Goal: Use online tool/utility: Utilize a website feature to perform a specific function

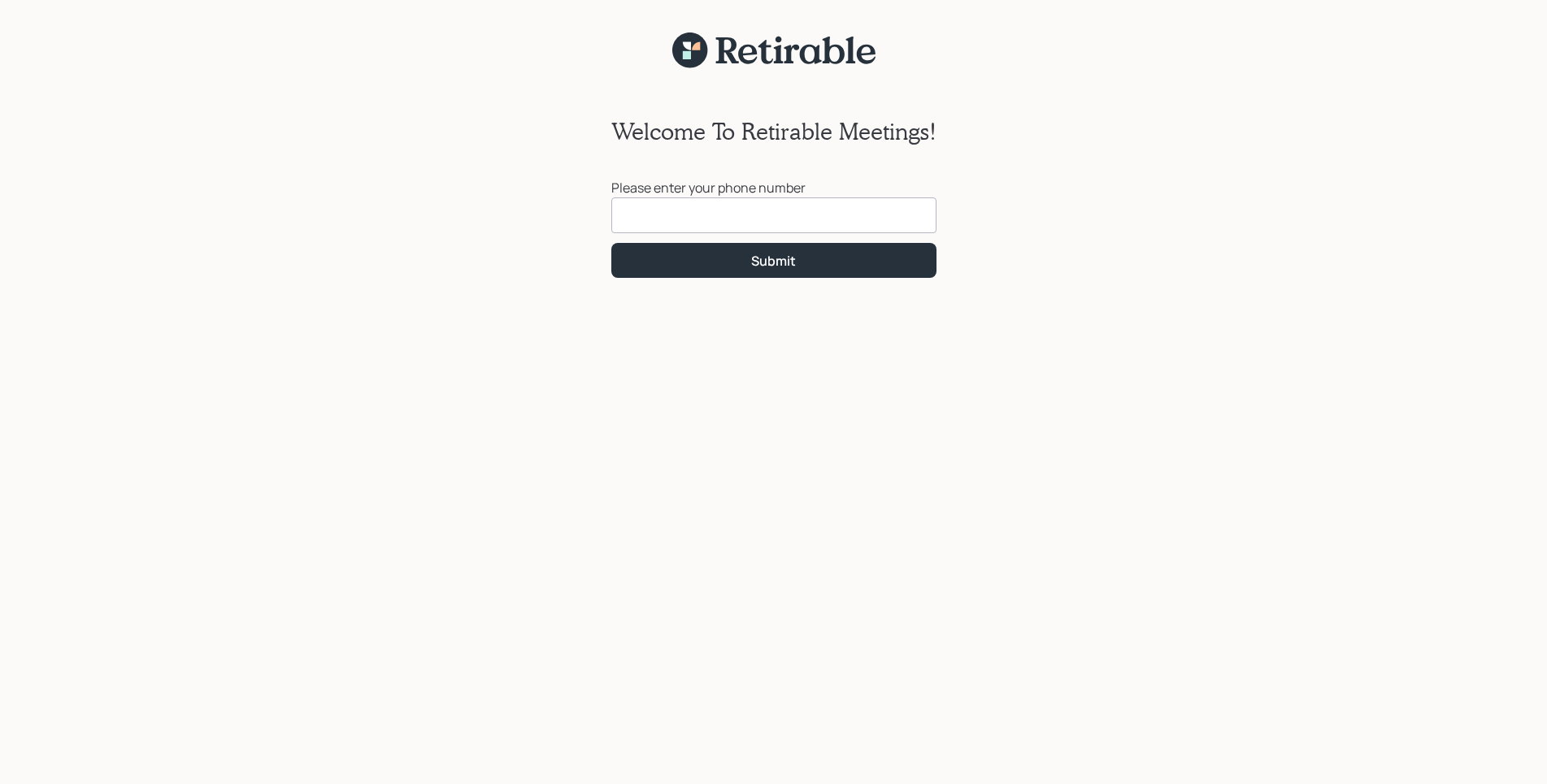
click at [1367, 269] on div "Welcome To Retirable Meetings! Please enter your phone number Submit" at bounding box center [774, 436] width 1547 height 735
click at [650, 207] on input at bounding box center [773, 215] width 325 height 36
type input "[PHONE_NUMBER]"
click button "Submit" at bounding box center [773, 259] width 325 height 35
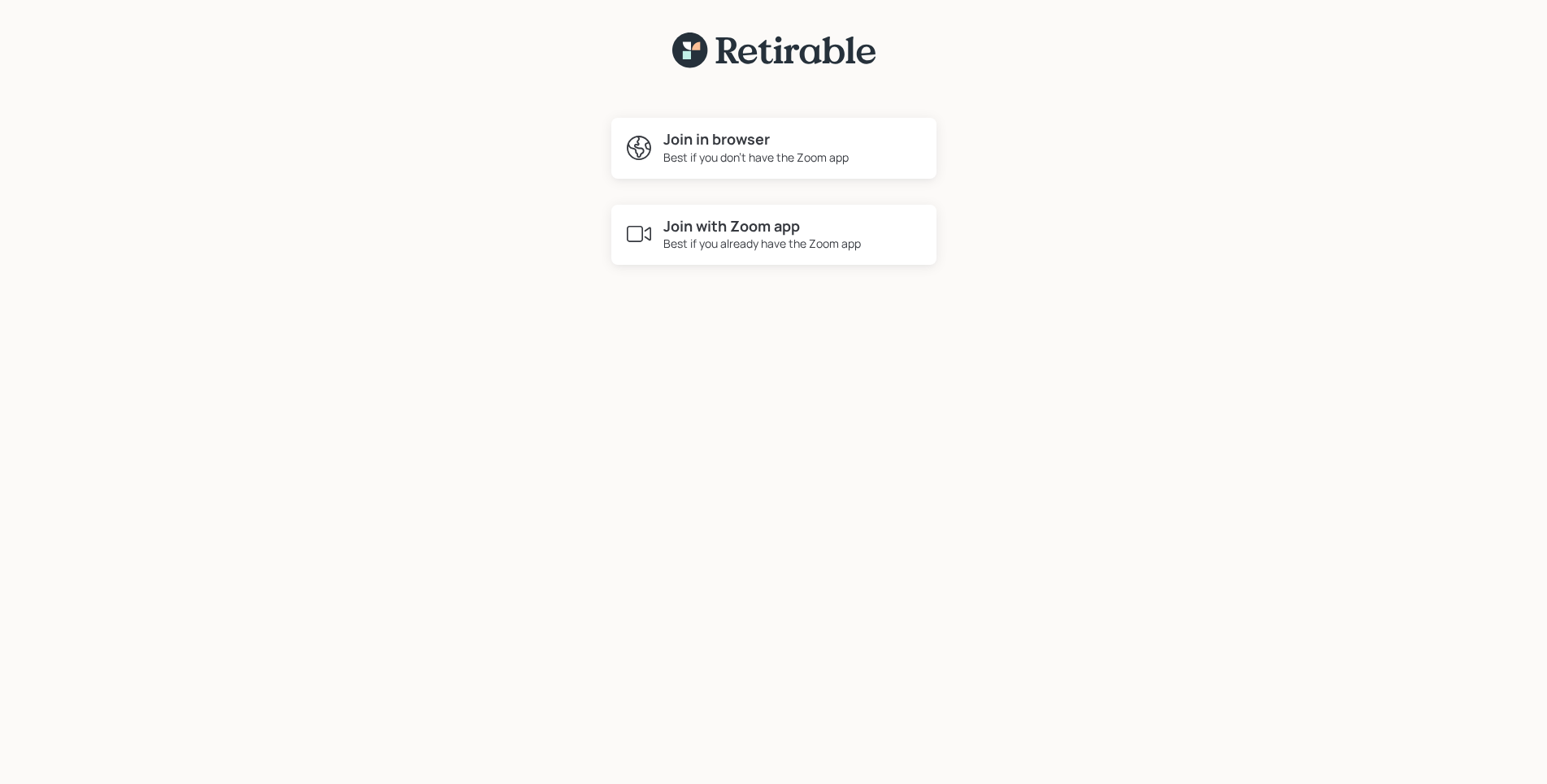
click at [722, 147] on h4 "Join in browser" at bounding box center [756, 140] width 185 height 18
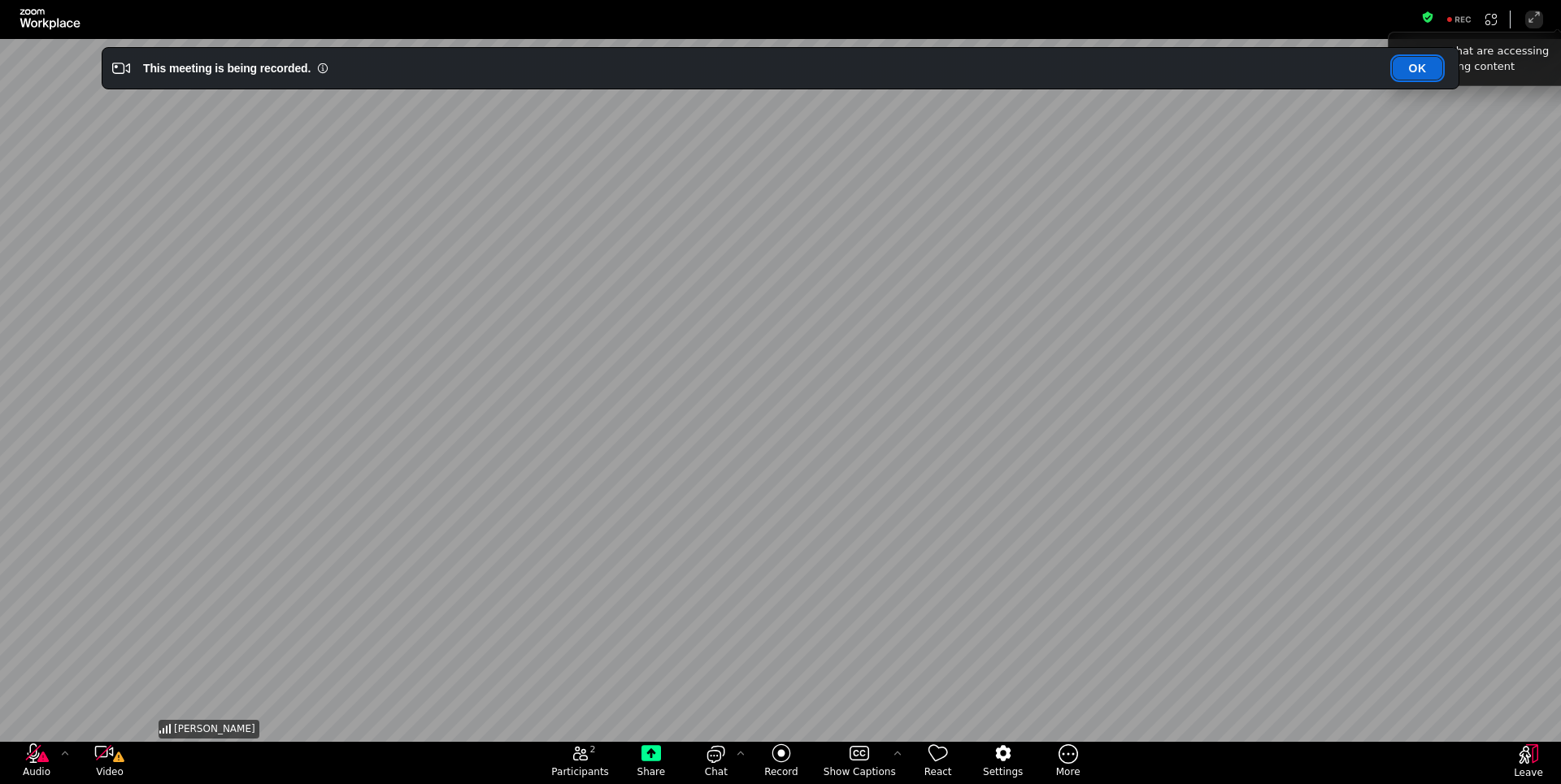
click at [1425, 72] on button "OK" at bounding box center [1417, 68] width 49 height 23
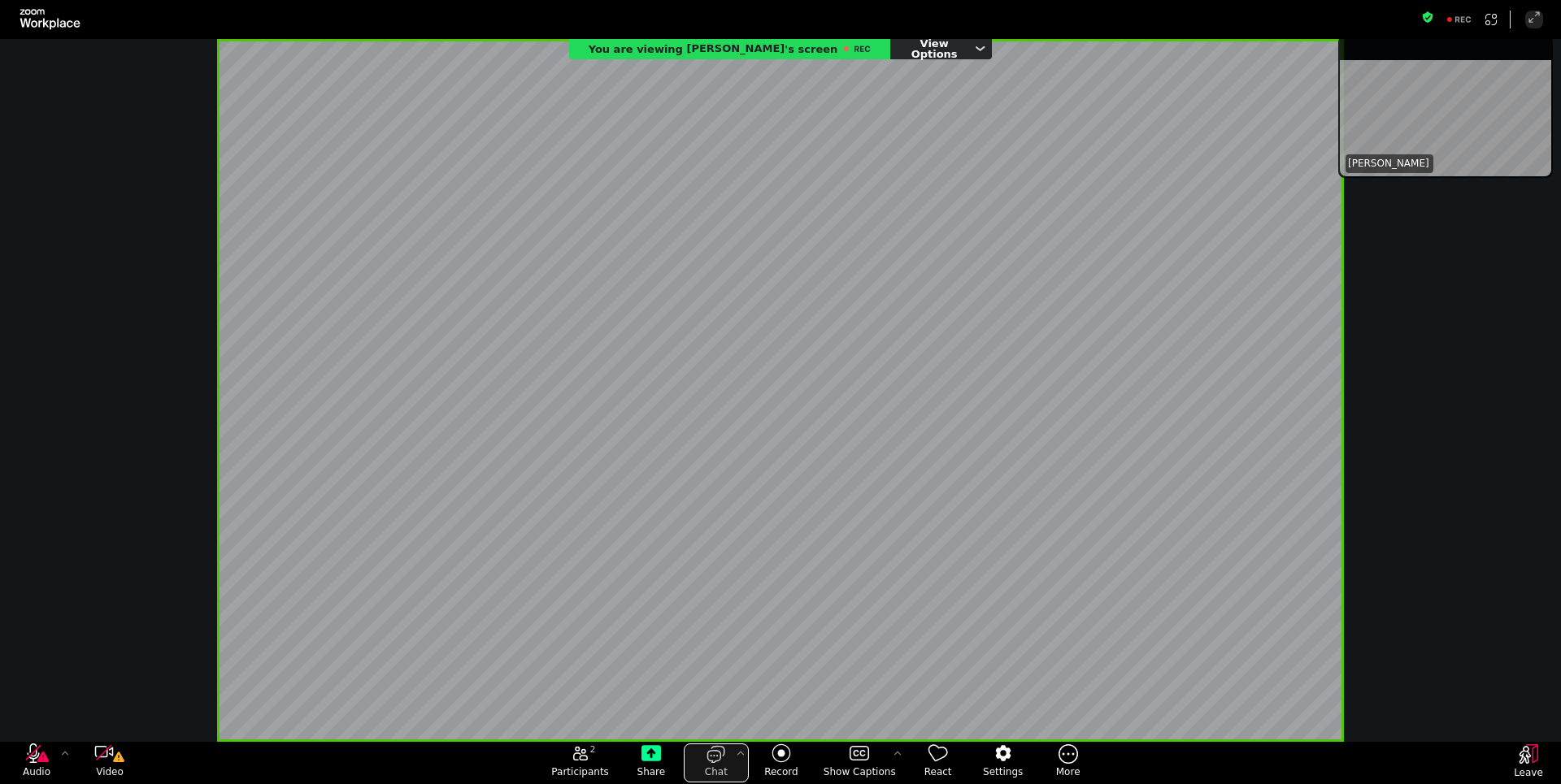
click at [712, 760] on icon "open the chat panel" at bounding box center [716, 753] width 20 height 20
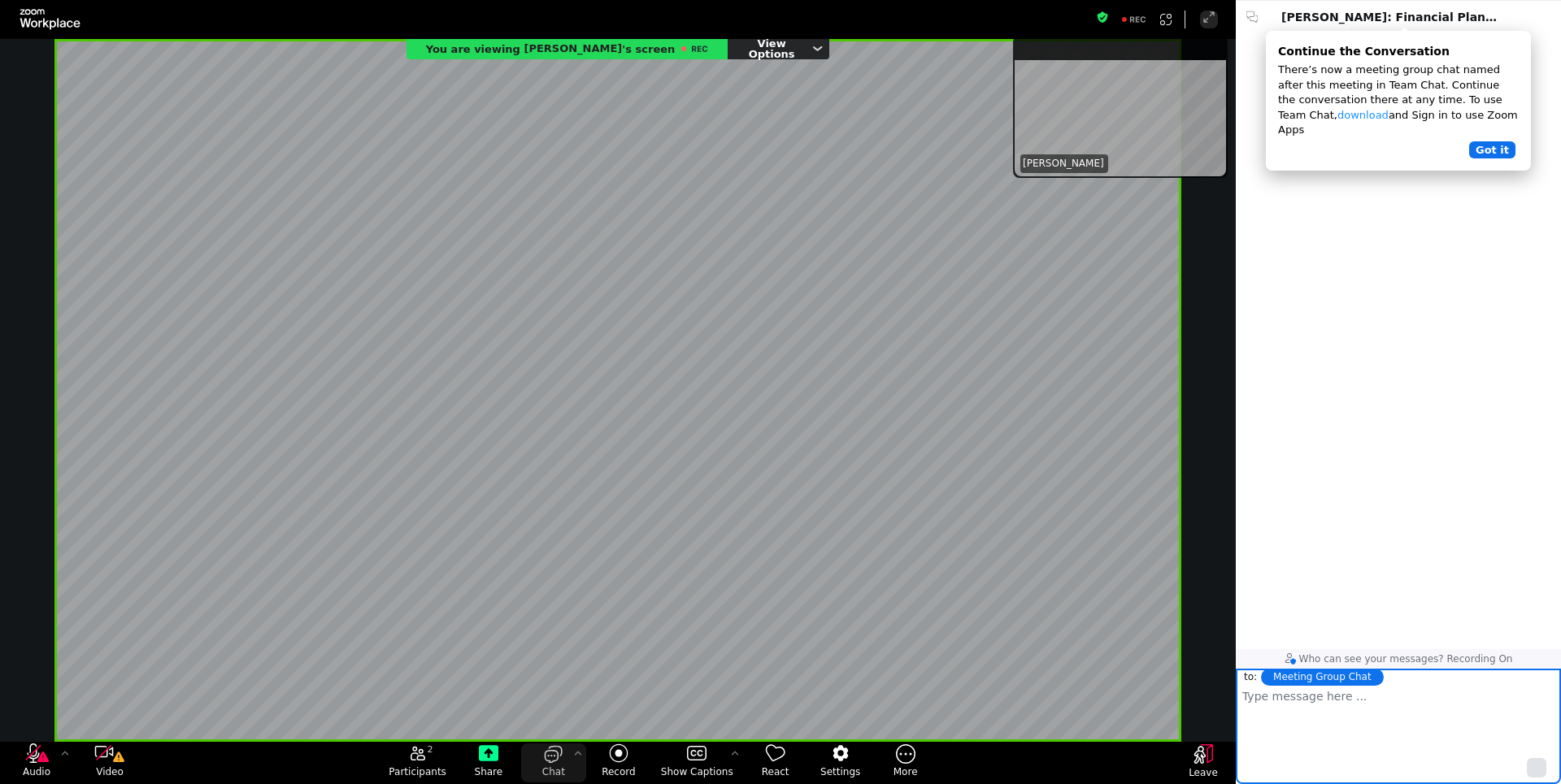
scroll to position [602, 311]
click at [1368, 700] on p at bounding box center [1398, 696] width 312 height 15
click at [1312, 697] on p at bounding box center [1398, 696] width 312 height 15
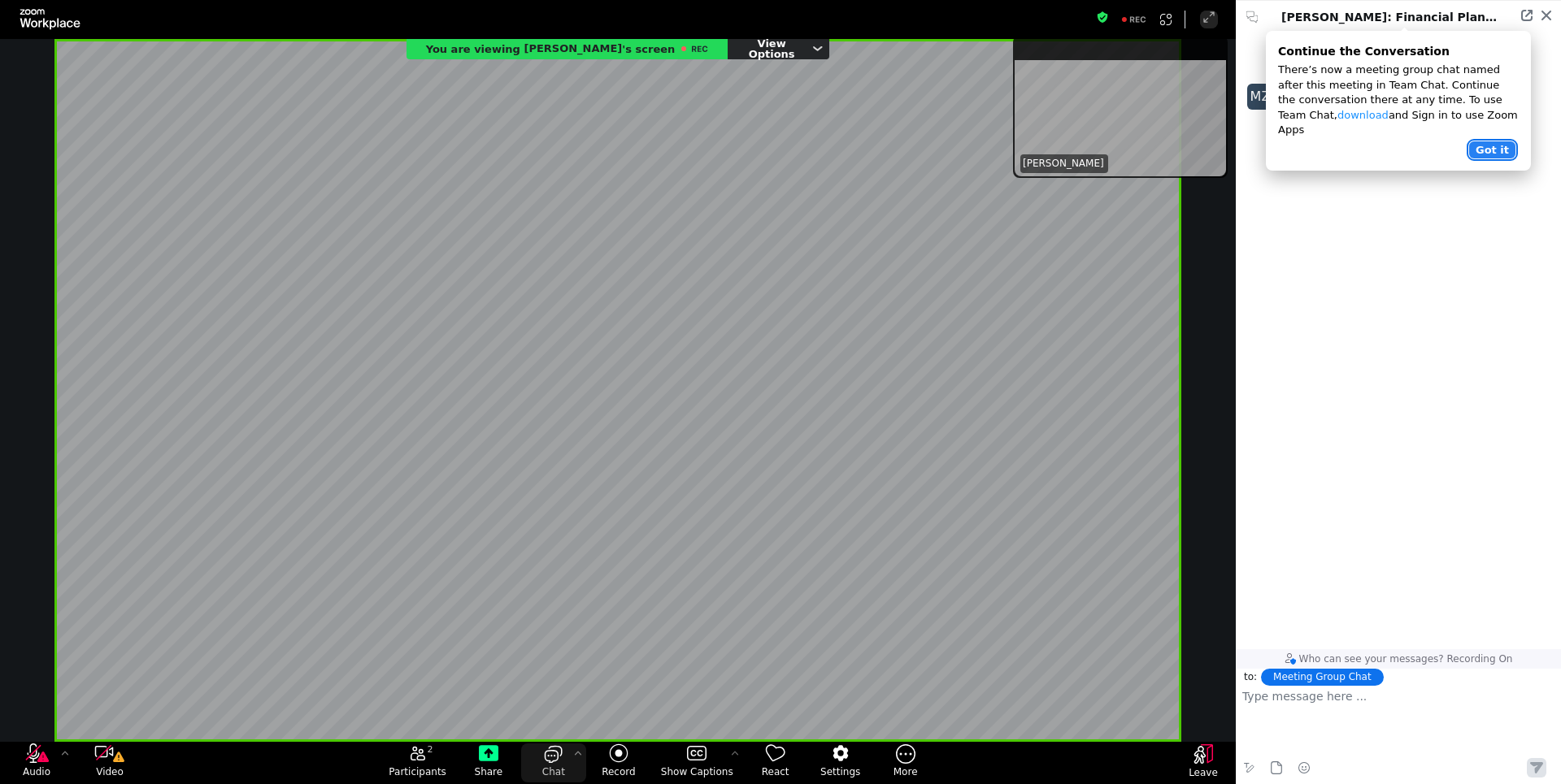
click at [1492, 141] on button "Got it" at bounding box center [1491, 149] width 46 height 17
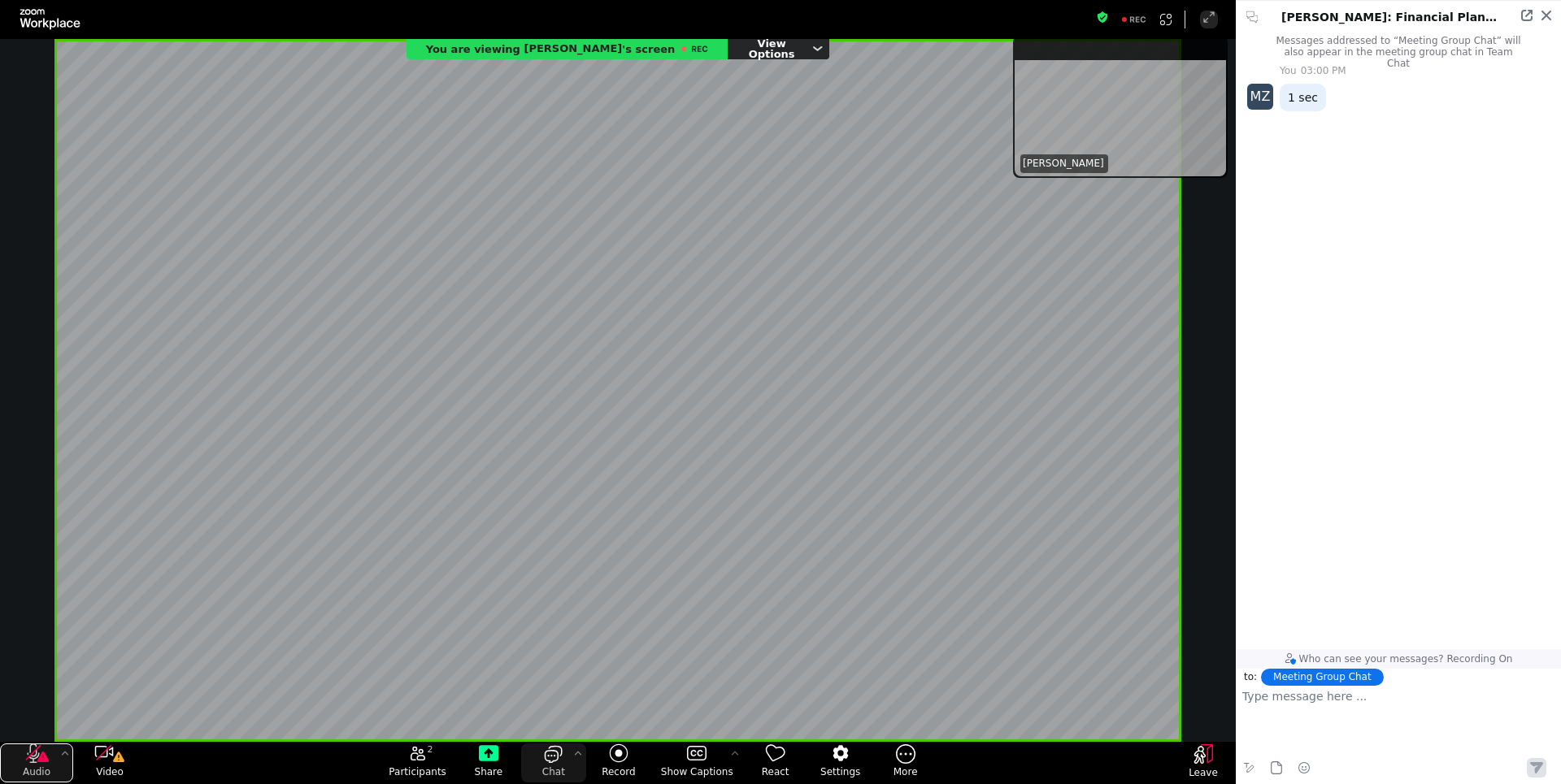
click at [38, 762] on icon "audio" at bounding box center [43, 756] width 12 height 11
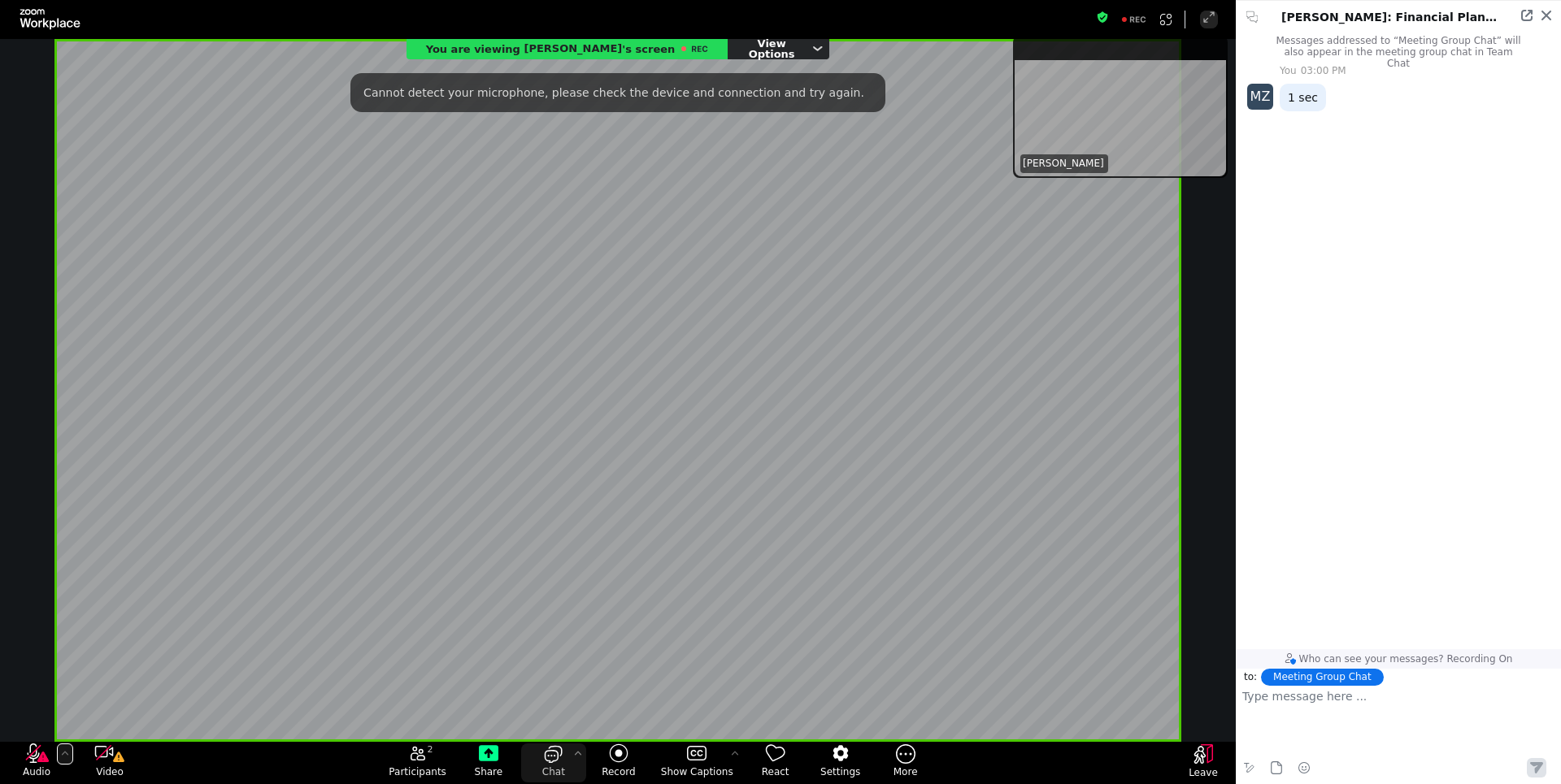
click at [60, 752] on icon "More audio controls" at bounding box center [64, 752] width 13 height 13
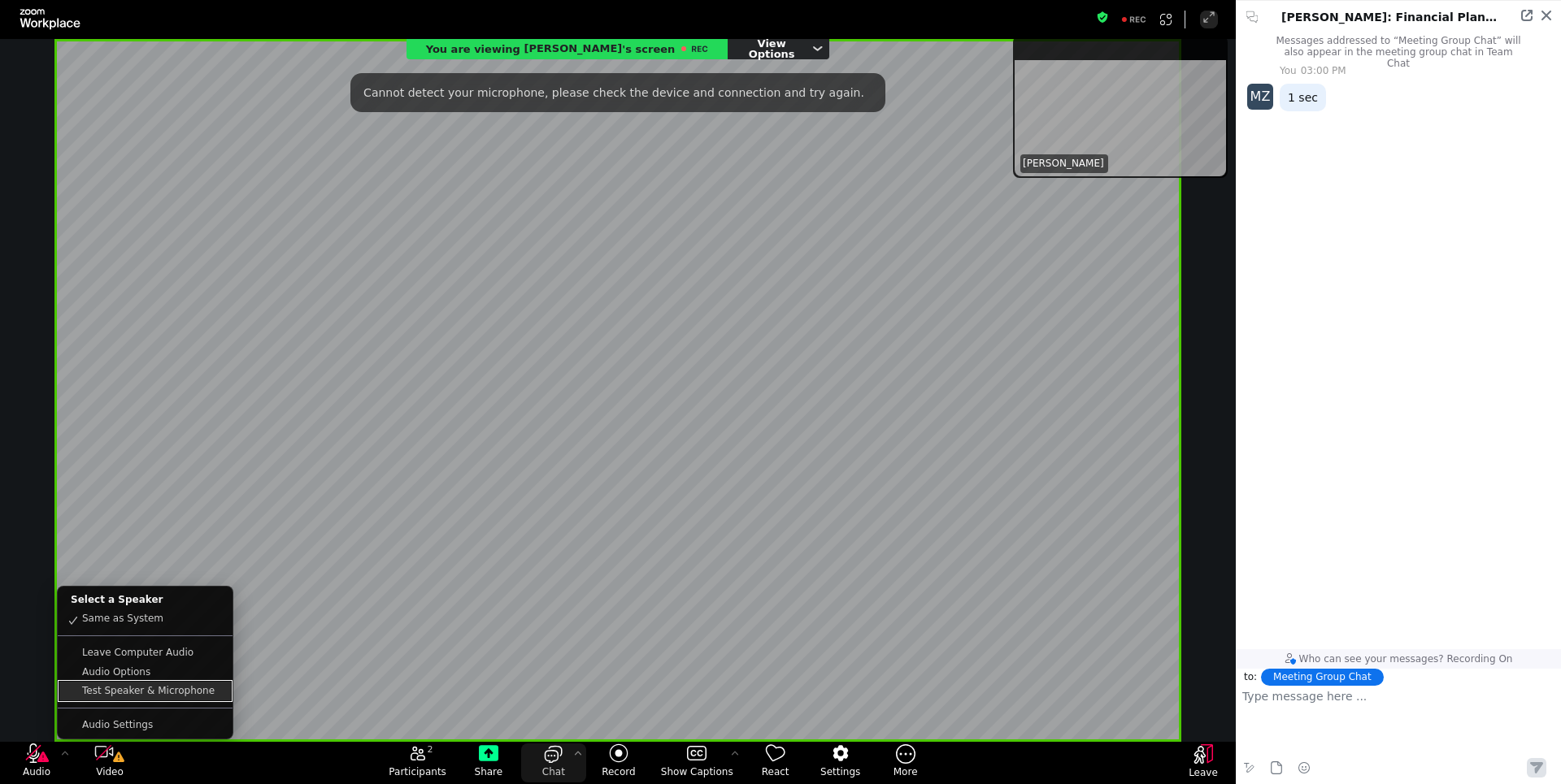
click at [145, 691] on link "Test Speaker & Microphone" at bounding box center [145, 690] width 172 height 19
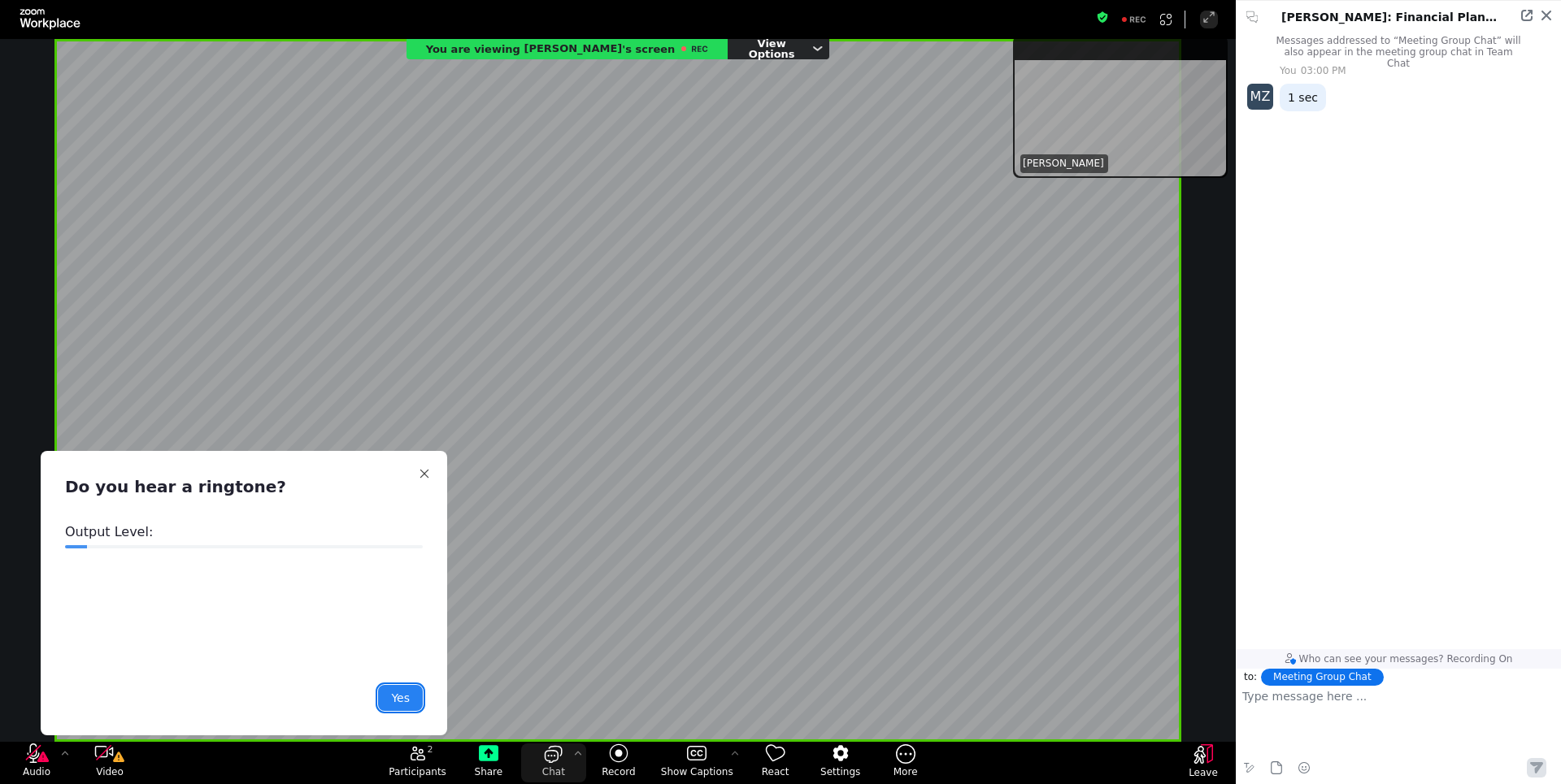
click at [405, 700] on button "Yes" at bounding box center [400, 697] width 44 height 26
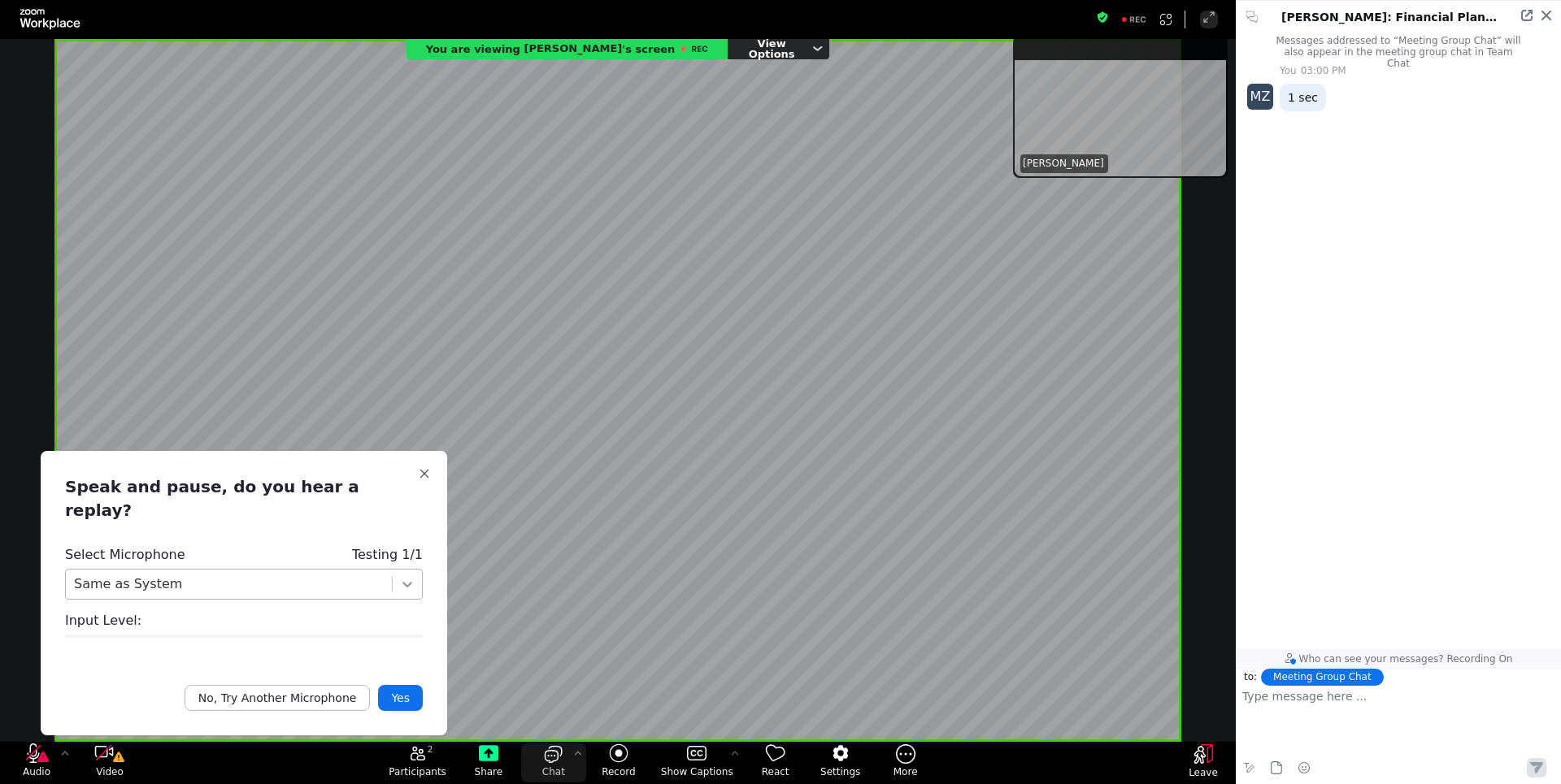
click at [409, 576] on icon at bounding box center [407, 584] width 16 height 16
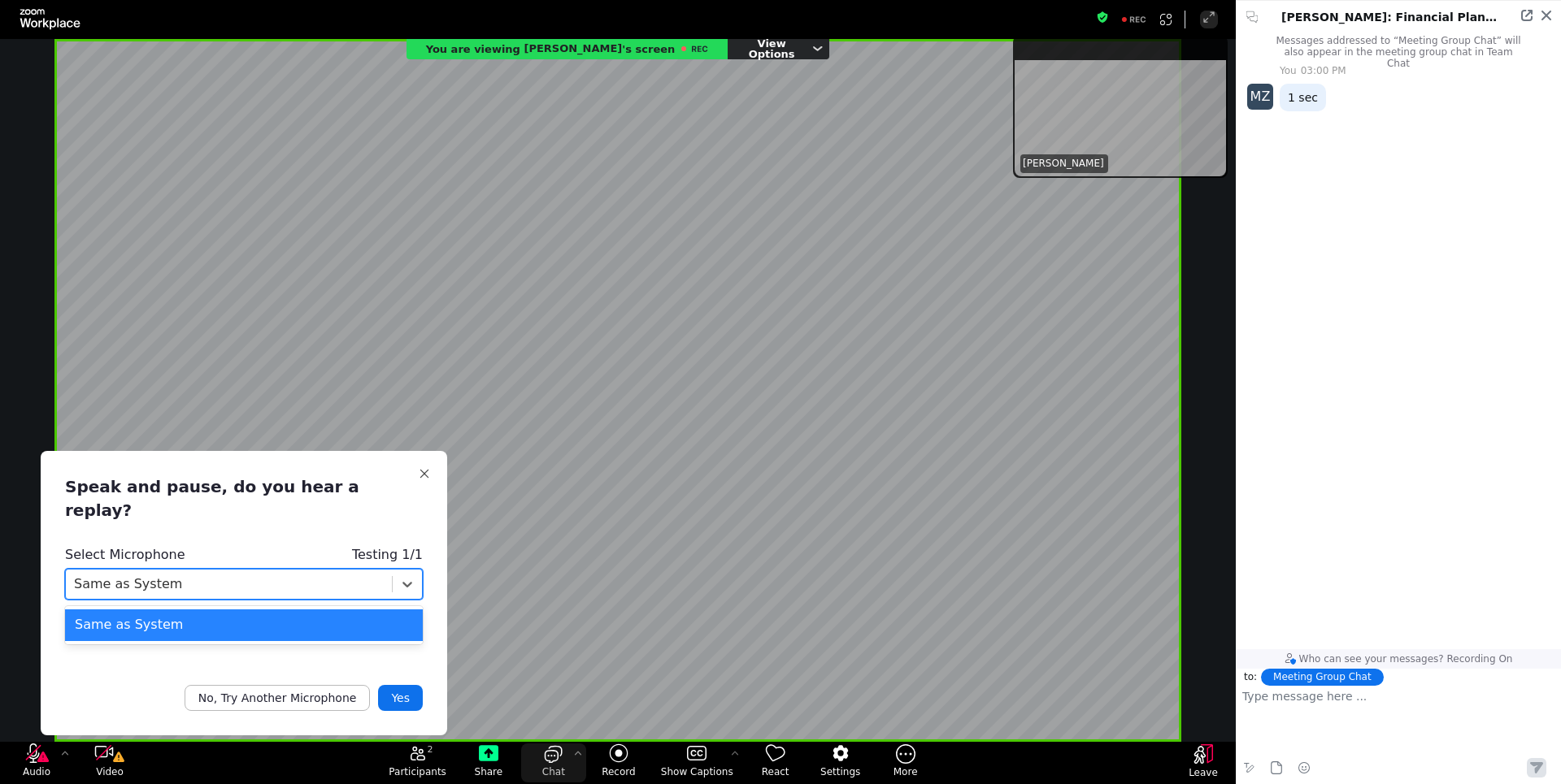
click at [400, 609] on div "Same as System" at bounding box center [244, 625] width 357 height 32
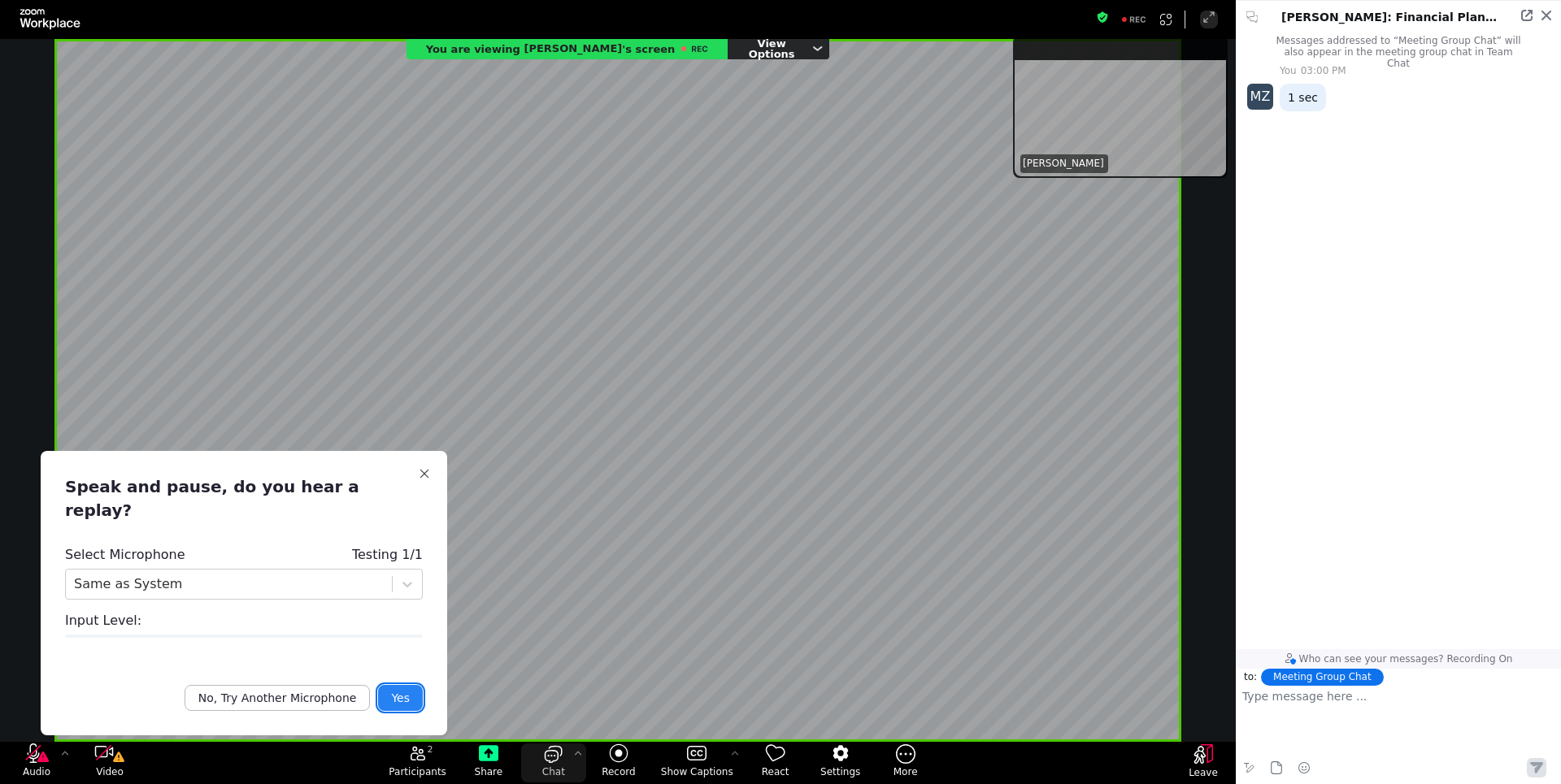
click at [403, 699] on button "Yes" at bounding box center [400, 697] width 44 height 26
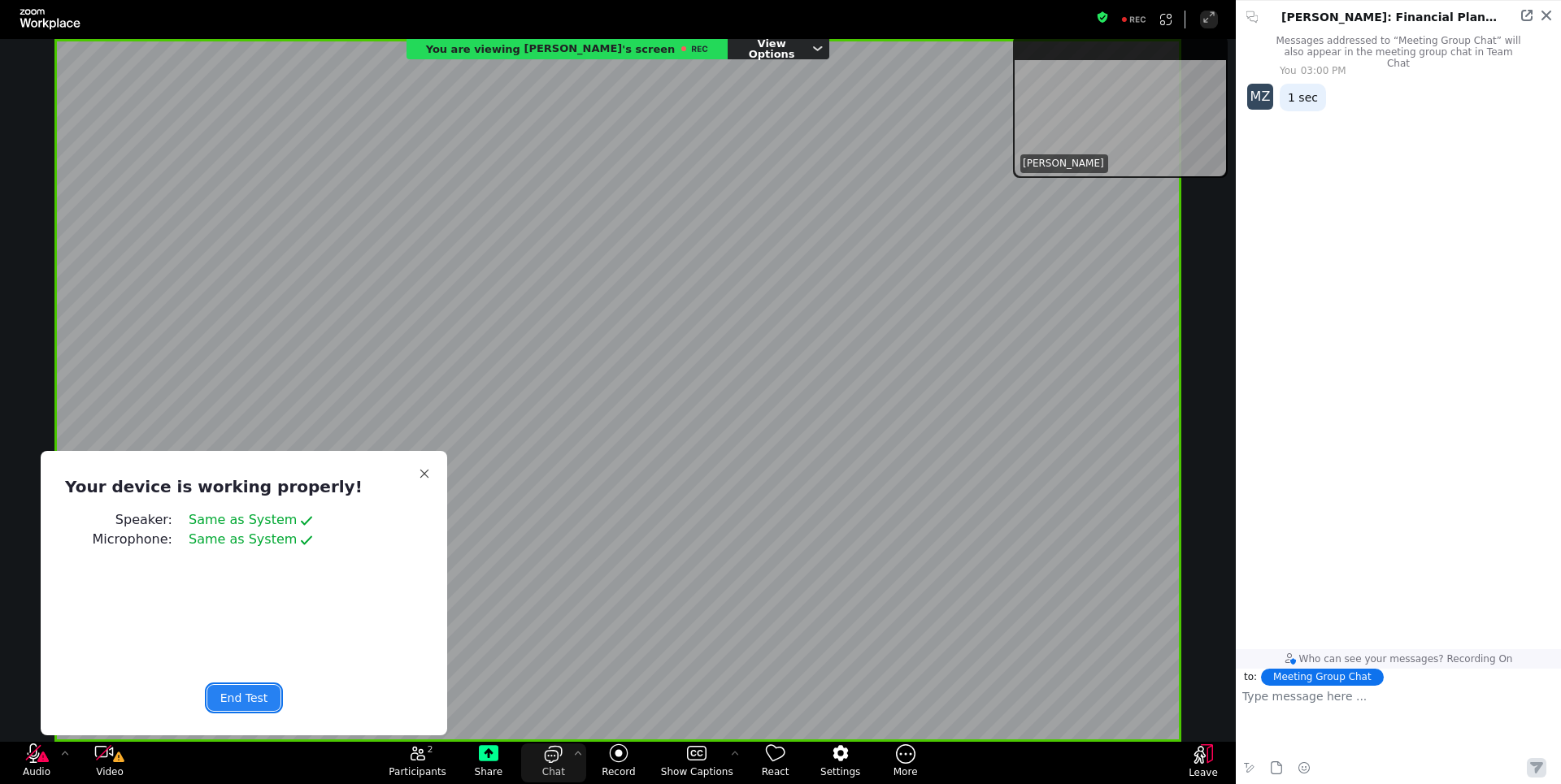
click at [242, 700] on button "End Test" at bounding box center [244, 697] width 74 height 26
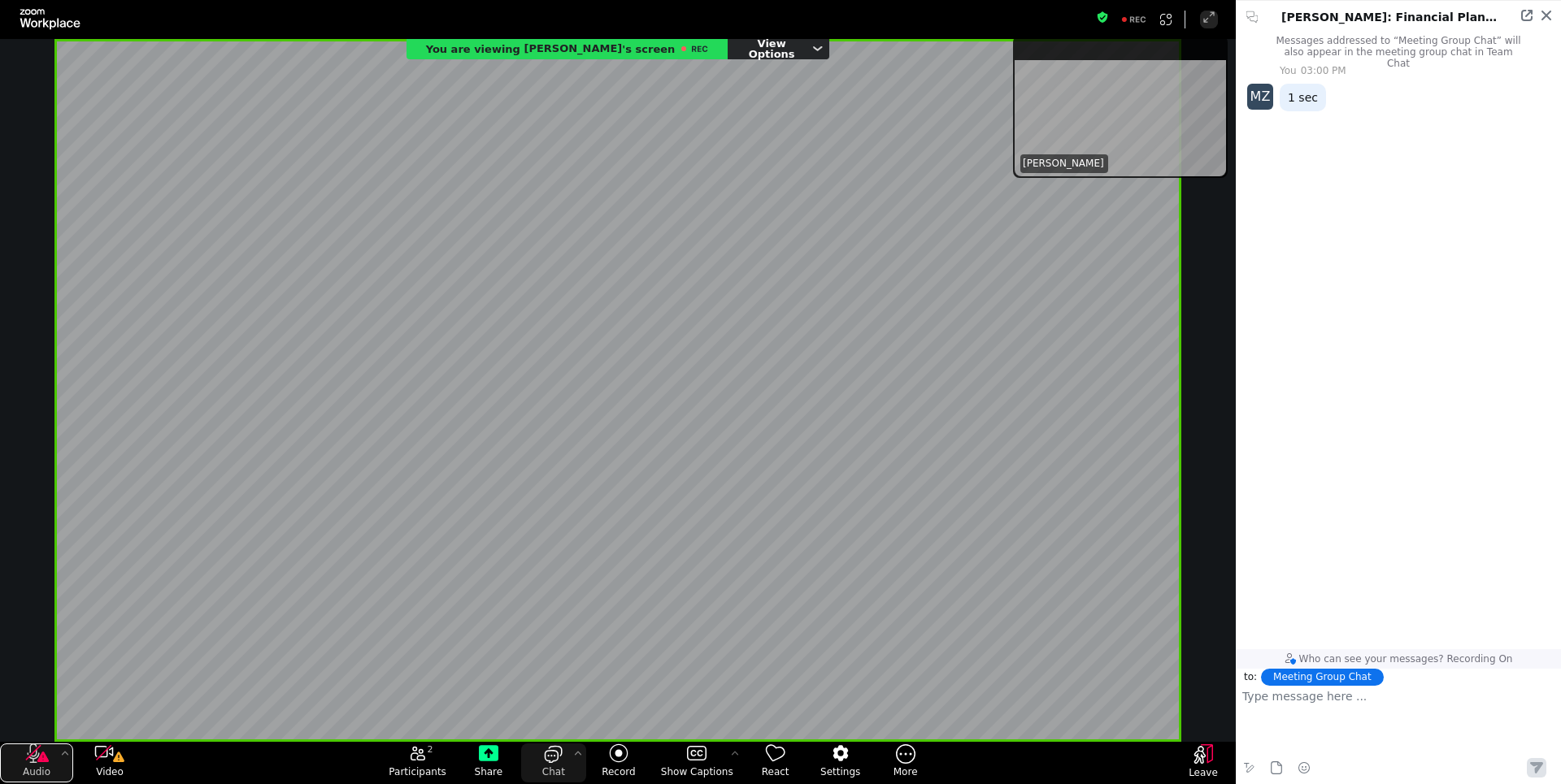
drag, startPoint x: 25, startPoint y: 757, endPoint x: 35, endPoint y: 757, distance: 10.0
click at [26, 757] on icon "audio" at bounding box center [37, 753] width 26 height 20
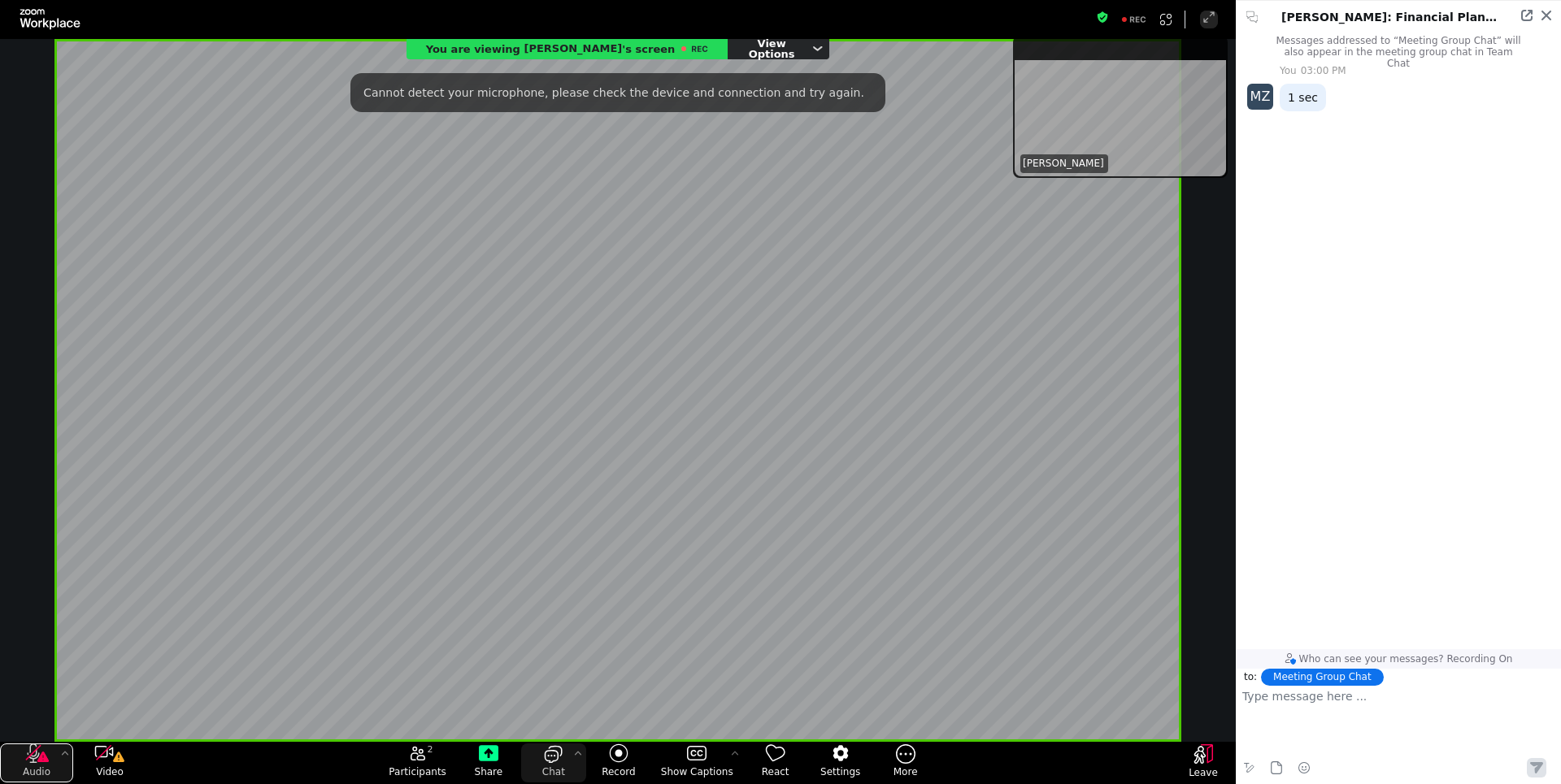
click at [35, 757] on icon "audio" at bounding box center [34, 753] width 12 height 20
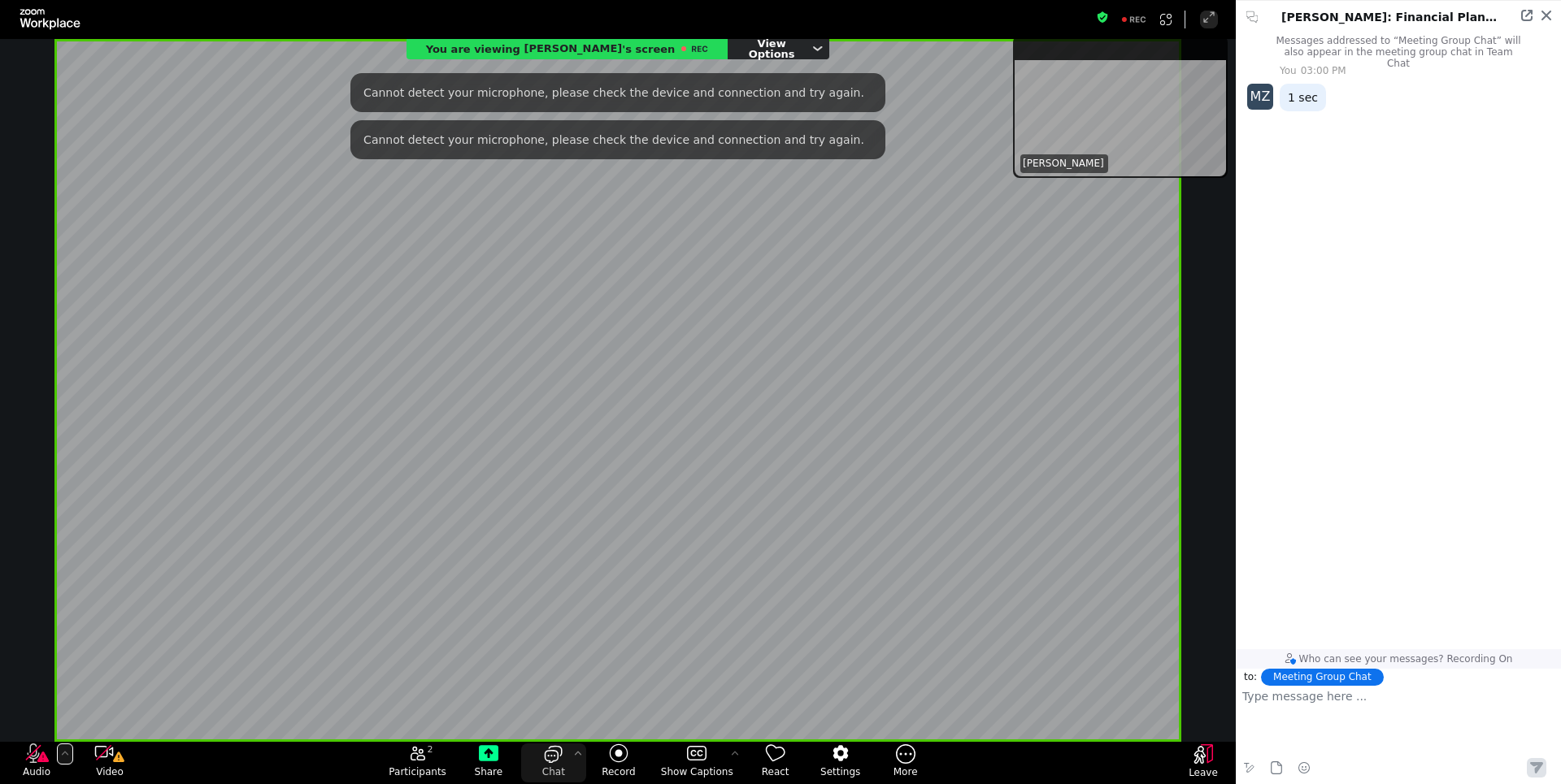
click at [62, 752] on icon "More audio controls" at bounding box center [64, 752] width 13 height 13
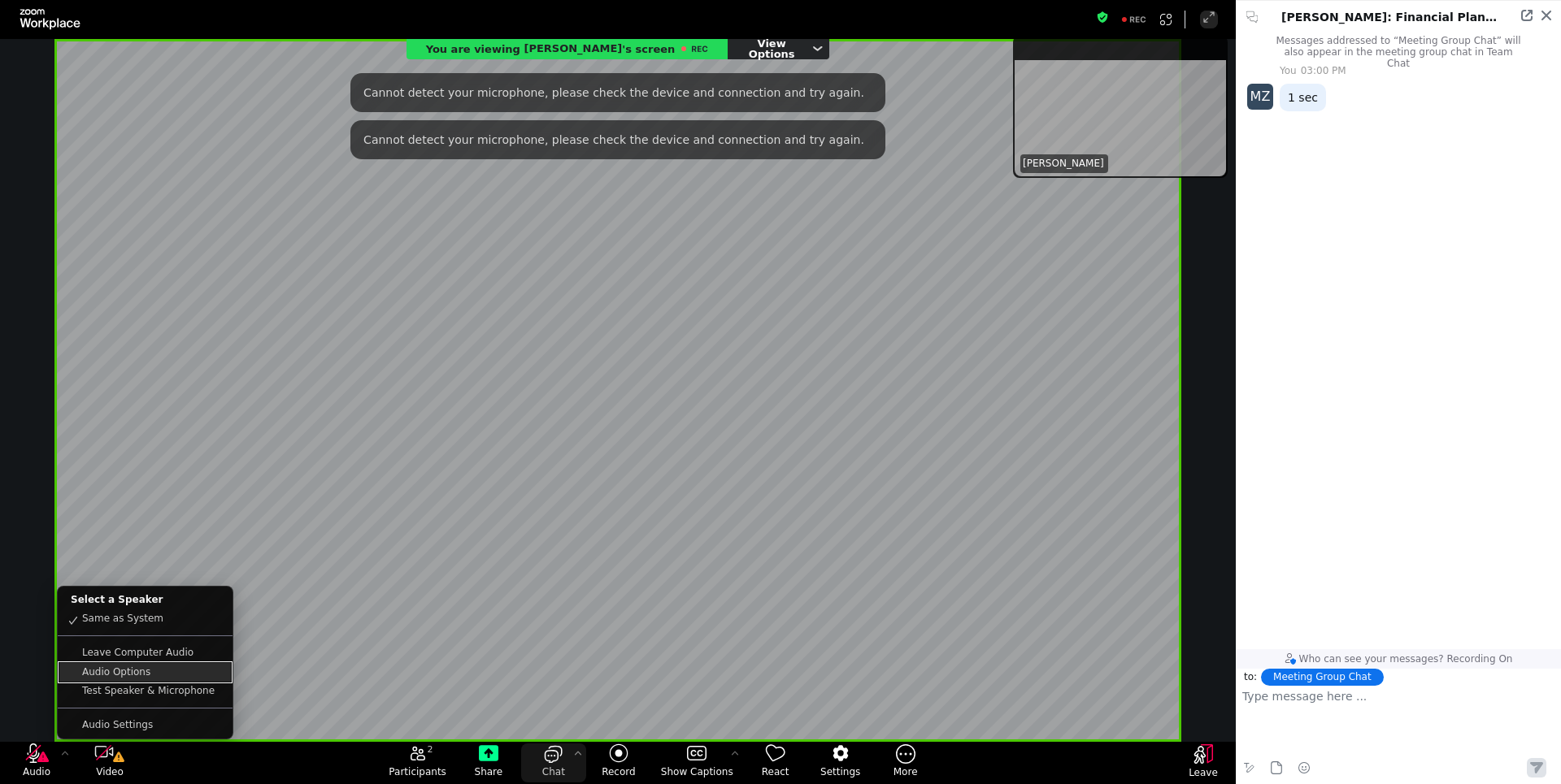
click at [85, 672] on link "Audio Options" at bounding box center [145, 672] width 172 height 19
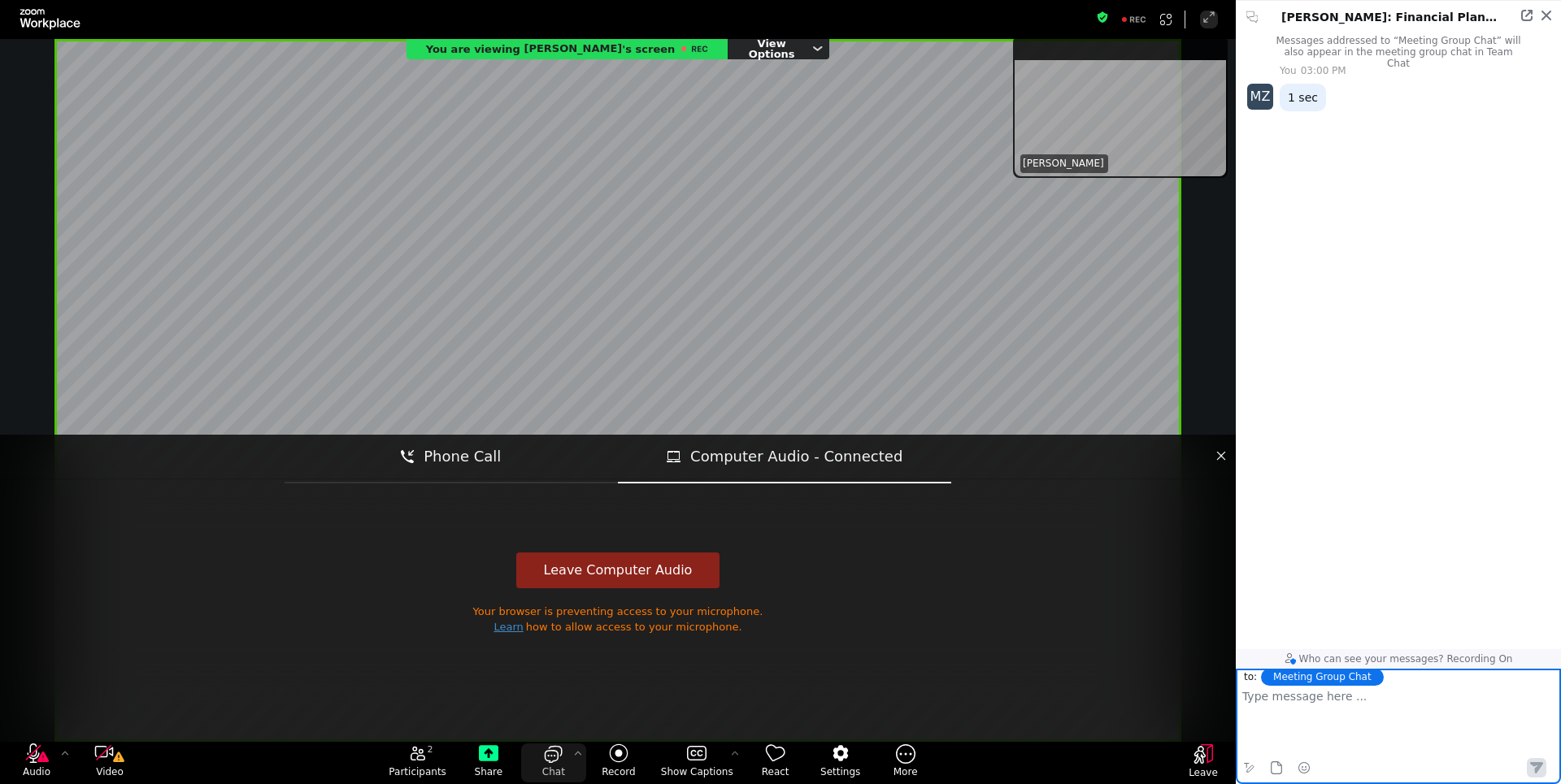
click at [1276, 701] on p at bounding box center [1398, 696] width 312 height 15
click at [512, 629] on link "Learn" at bounding box center [508, 626] width 30 height 12
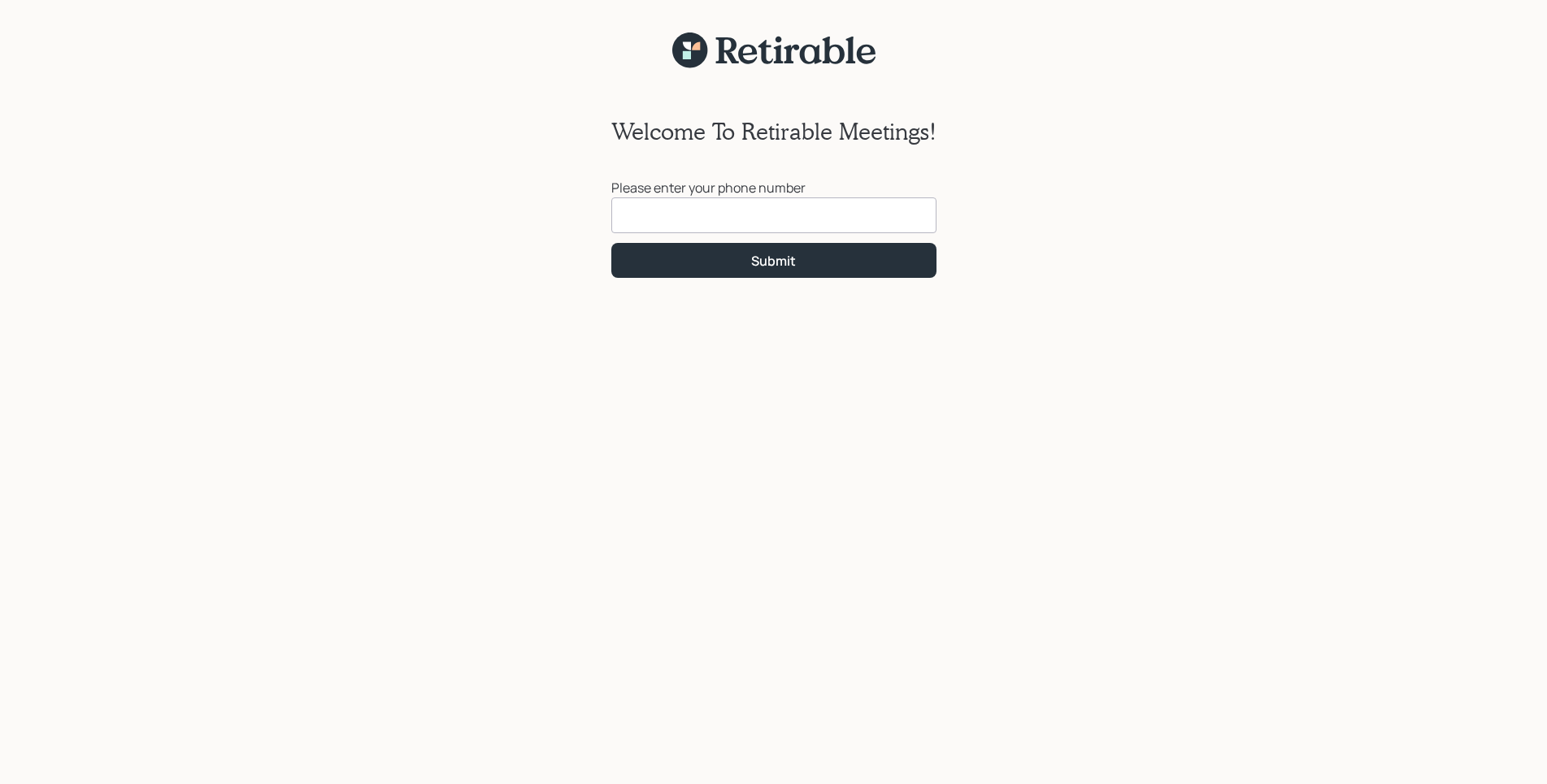
click at [875, 216] on input at bounding box center [773, 215] width 325 height 36
type input "[PHONE_NUMBER]"
click at [836, 272] on button "Submit" at bounding box center [773, 259] width 325 height 35
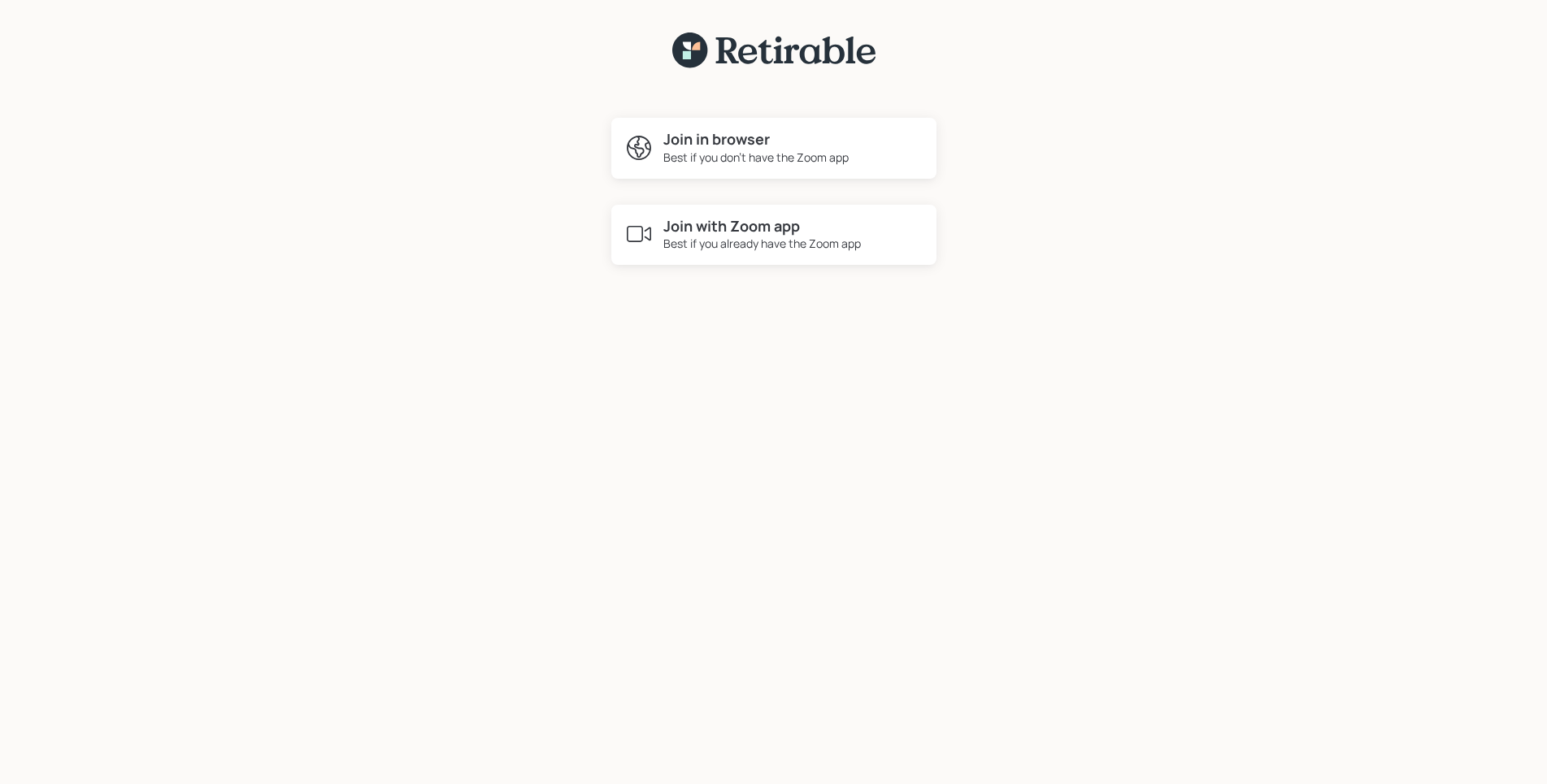
click at [807, 155] on div "Best if you don't have the Zoom app" at bounding box center [756, 157] width 185 height 17
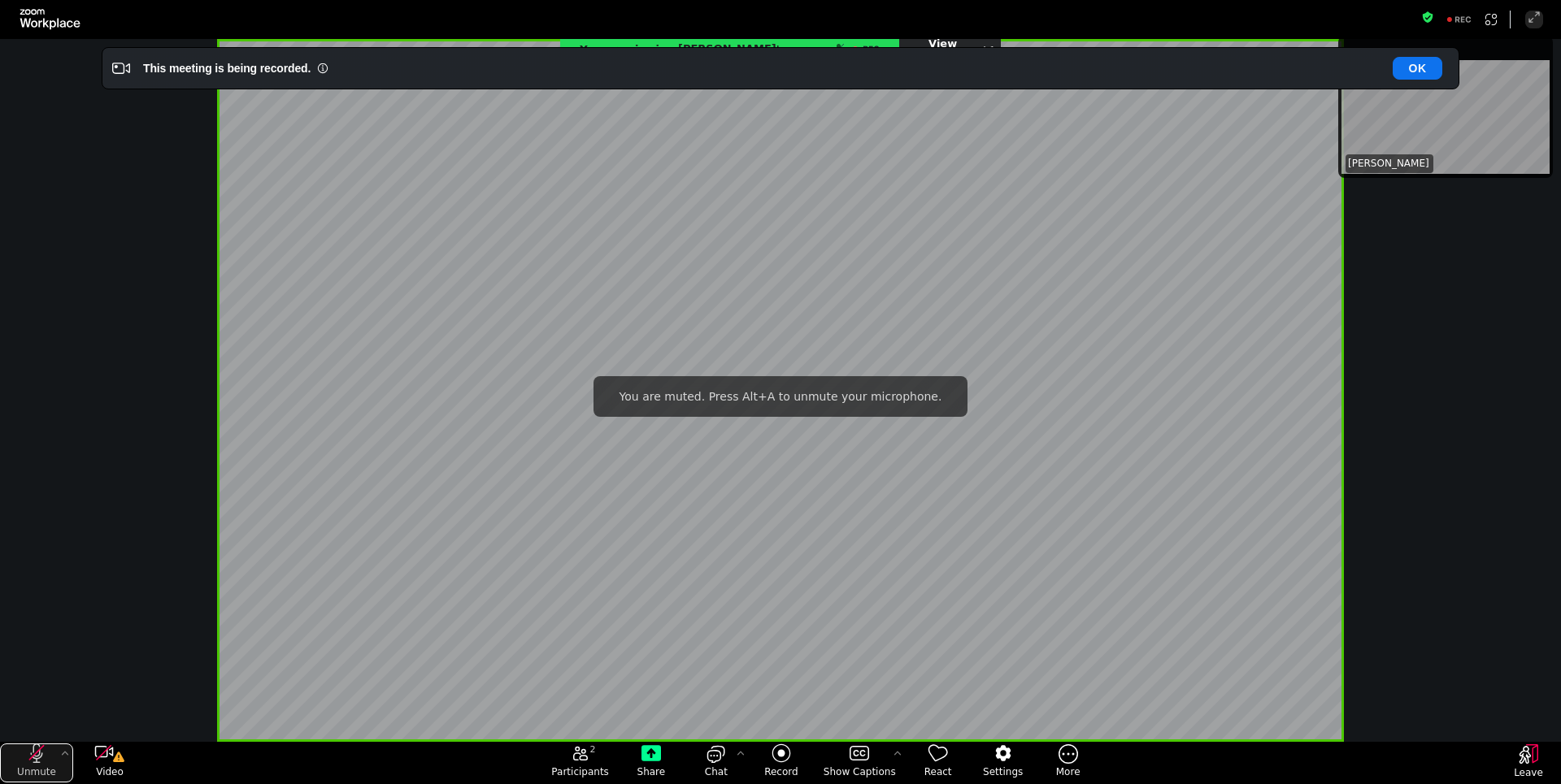
click at [39, 753] on icon "unmute my microphone" at bounding box center [37, 753] width 12 height 20
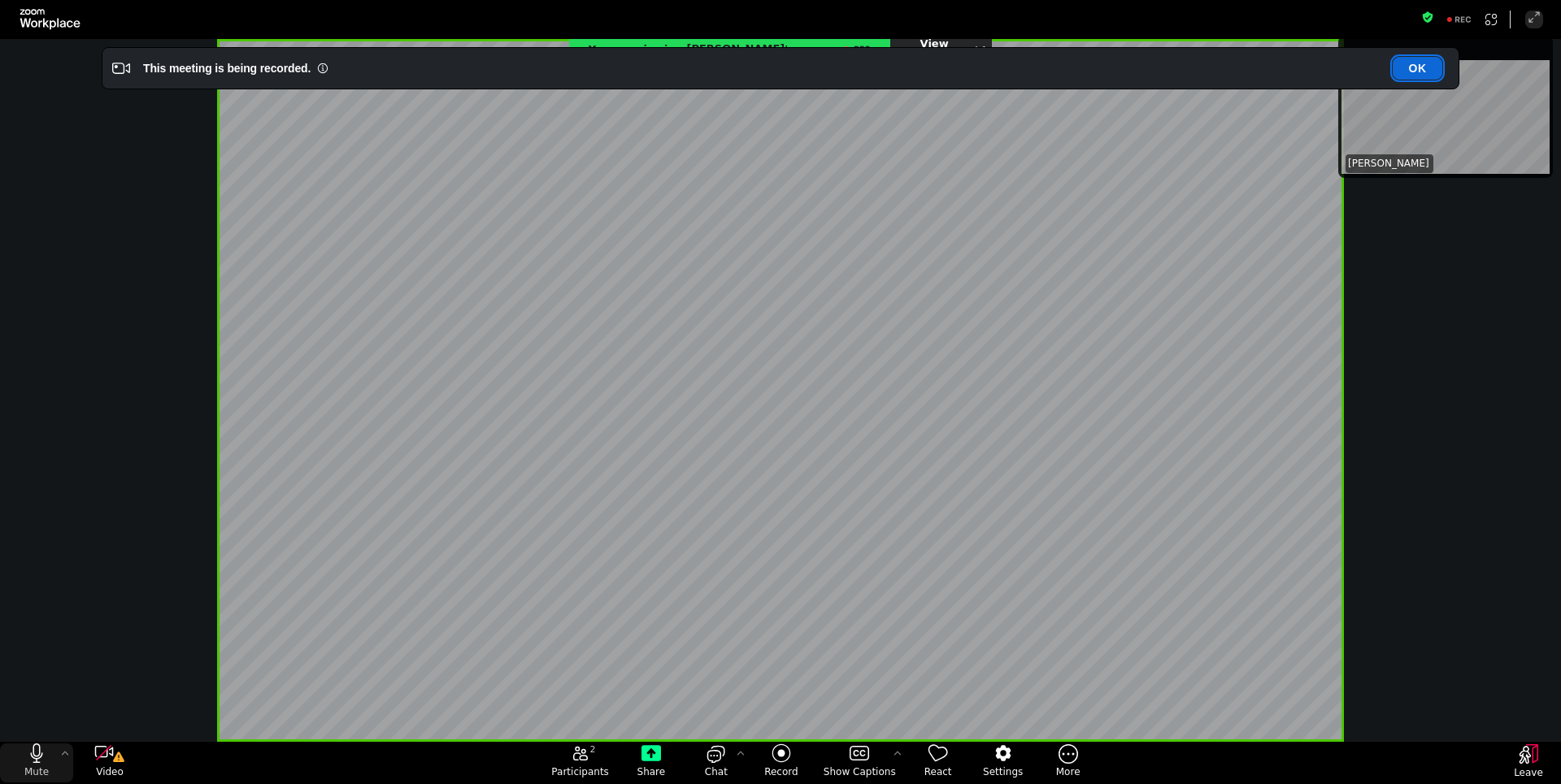
click at [1427, 66] on button "OK" at bounding box center [1417, 68] width 49 height 23
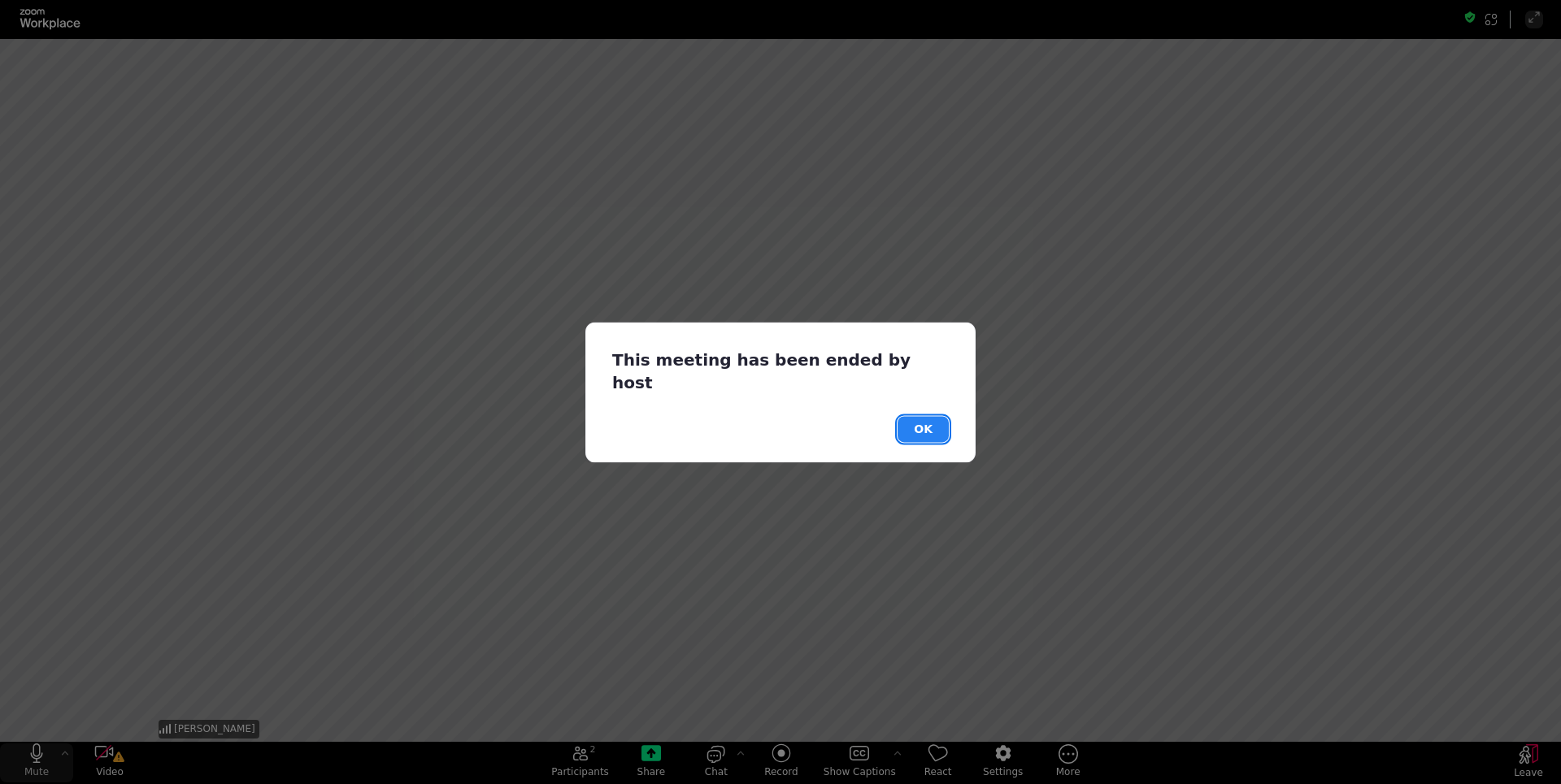
click at [920, 416] on button "OK" at bounding box center [923, 429] width 51 height 26
